Goal: Transaction & Acquisition: Purchase product/service

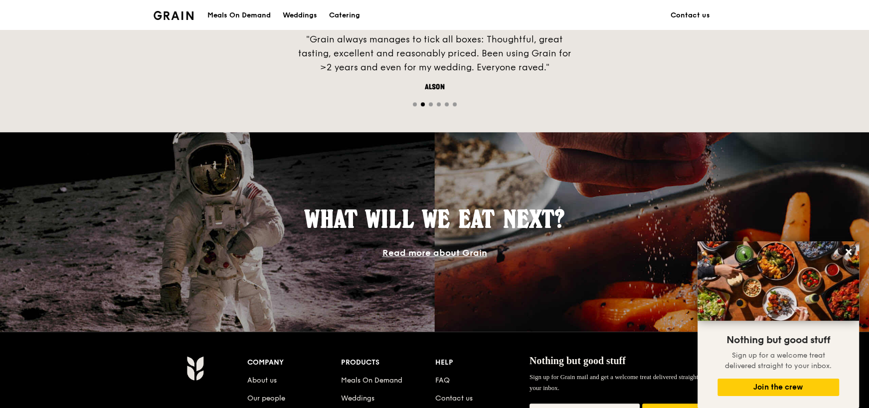
scroll to position [748, 0]
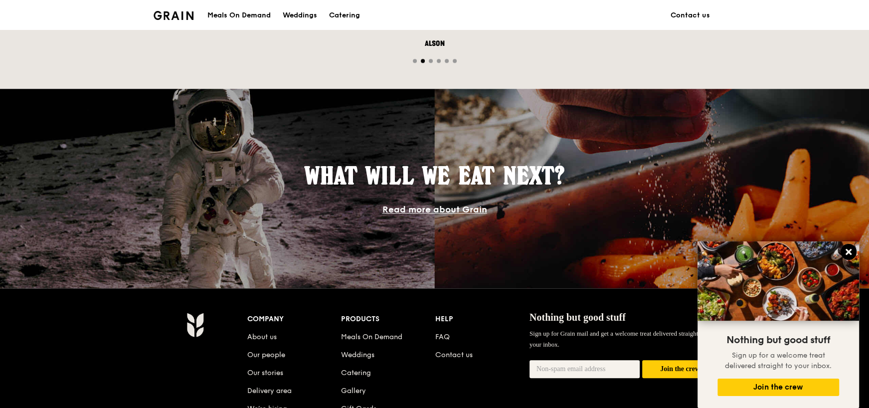
click at [847, 248] on icon at bounding box center [848, 251] width 9 height 9
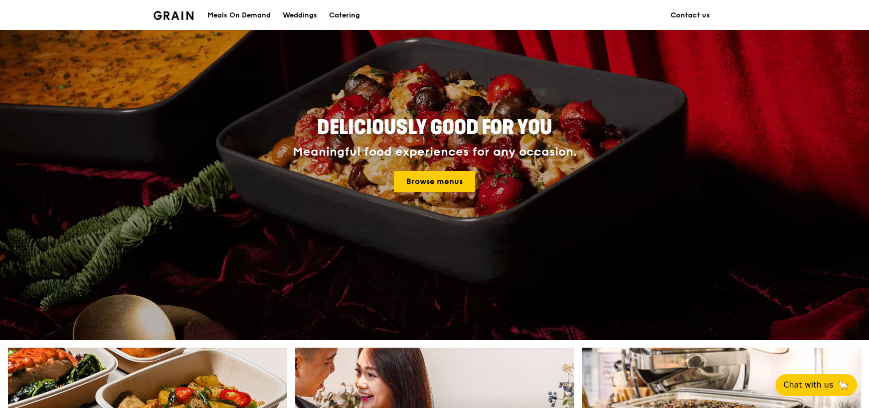
scroll to position [0, 0]
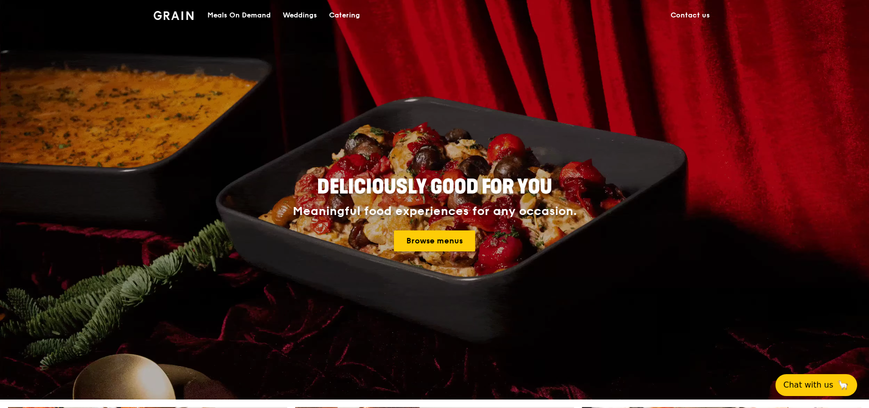
click at [447, 234] on link "Browse menus" at bounding box center [434, 240] width 81 height 21
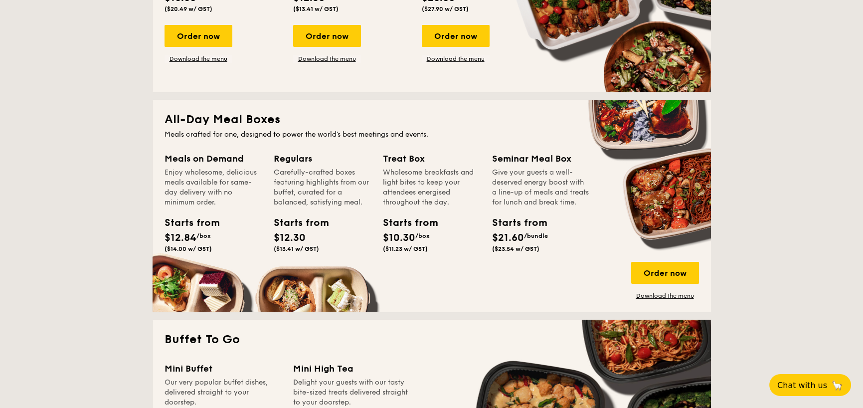
scroll to position [611, 0]
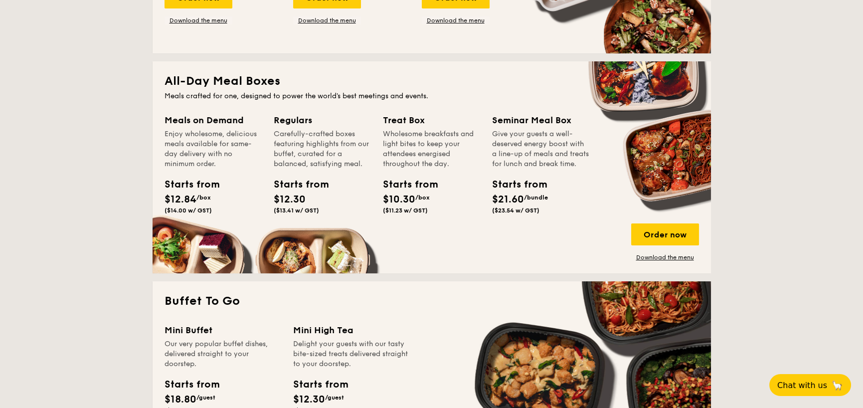
click at [281, 121] on div "Regulars" at bounding box center [322, 120] width 97 height 14
click at [379, 121] on div "Regulars Carefully-crafted boxes featuring highlights from our buffet, curated …" at bounding box center [328, 177] width 109 height 129
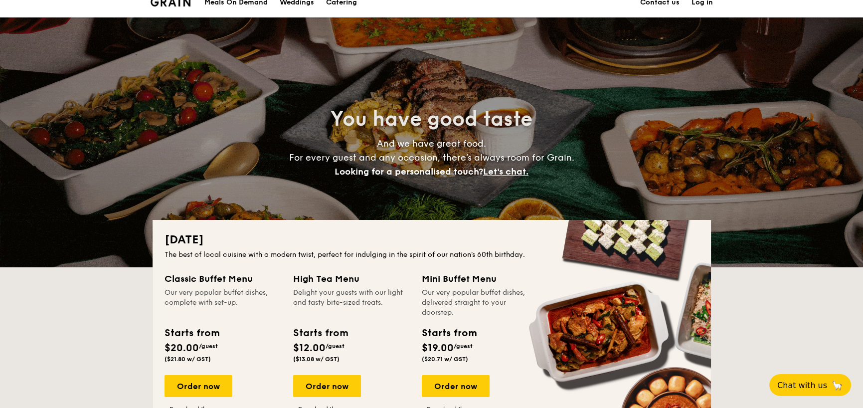
scroll to position [0, 0]
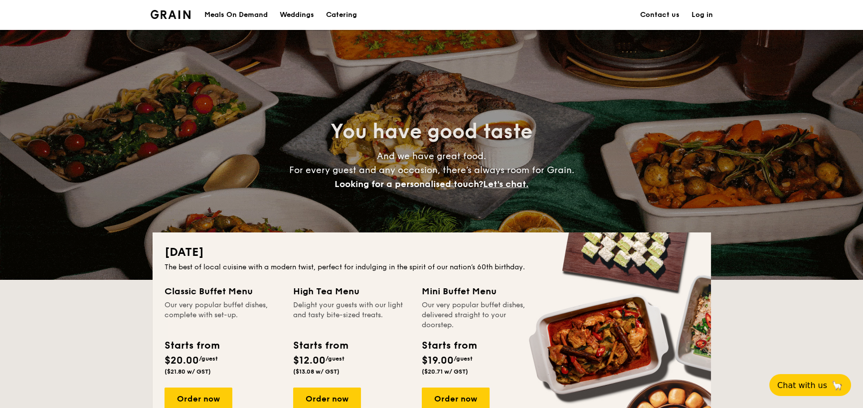
click at [241, 19] on div "Meals On Demand" at bounding box center [236, 15] width 63 height 30
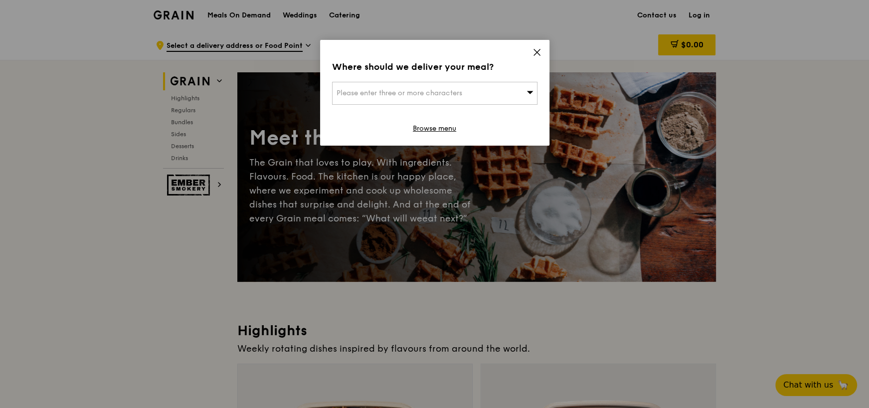
click at [542, 52] on div "Where should we deliver your meal? Please enter three or more characters Browse…" at bounding box center [434, 93] width 229 height 106
click at [536, 50] on icon at bounding box center [537, 52] width 9 height 9
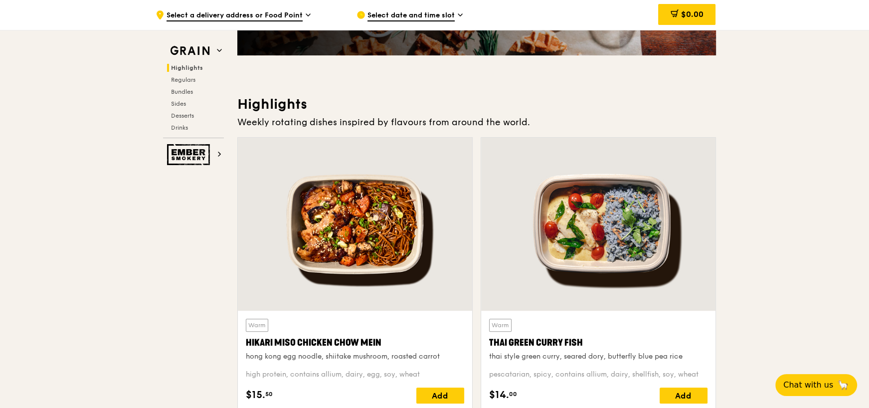
scroll to position [249, 0]
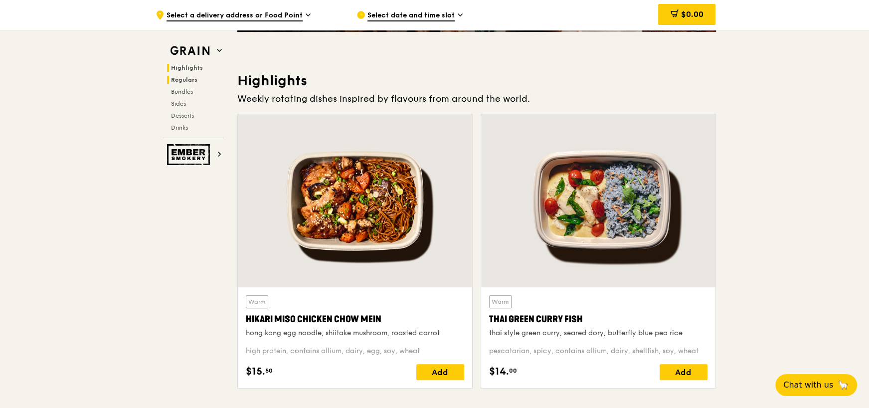
click at [190, 77] on span "Regulars" at bounding box center [184, 79] width 26 height 7
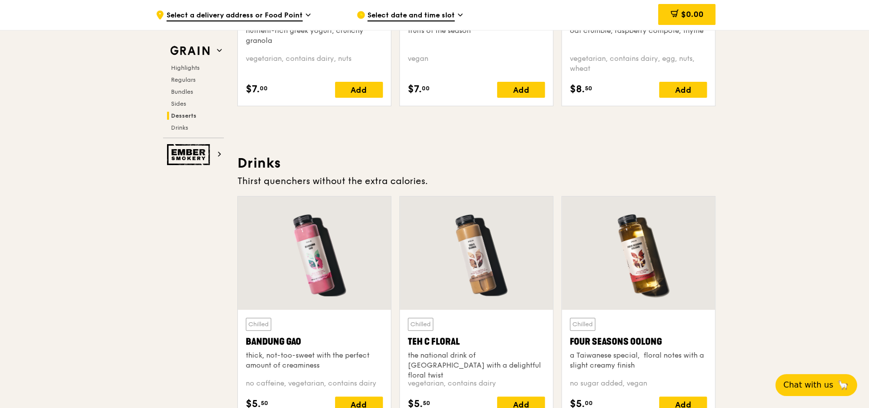
scroll to position [3339, 0]
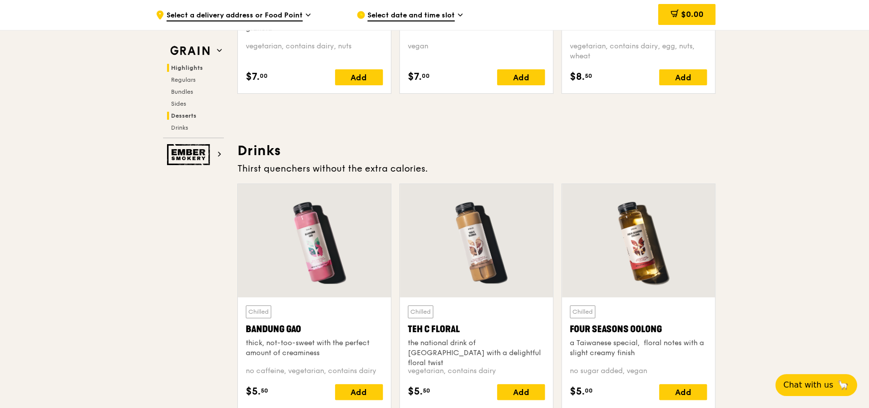
click at [186, 66] on span "Highlights" at bounding box center [187, 67] width 32 height 7
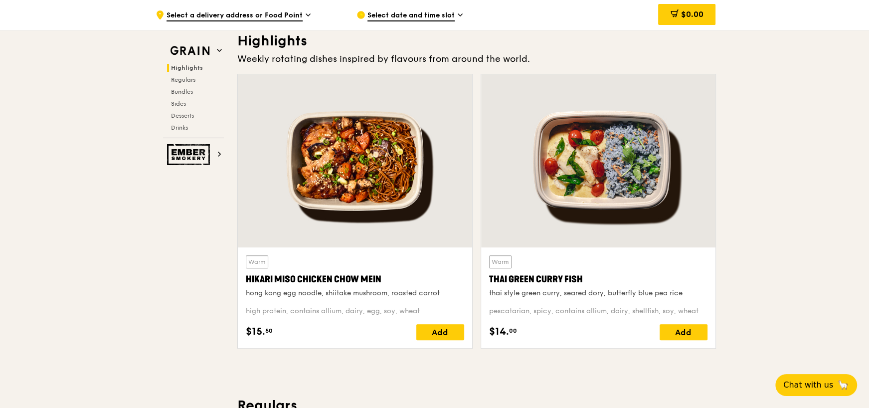
scroll to position [281, 0]
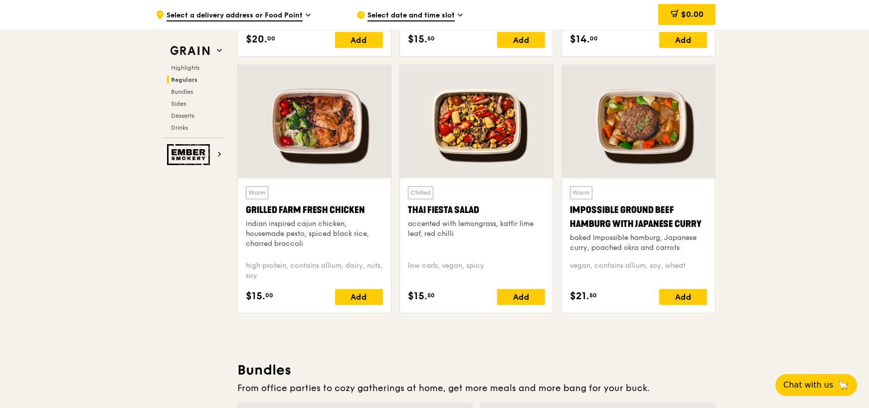
scroll to position [1129, 0]
